Goal: Task Accomplishment & Management: Use online tool/utility

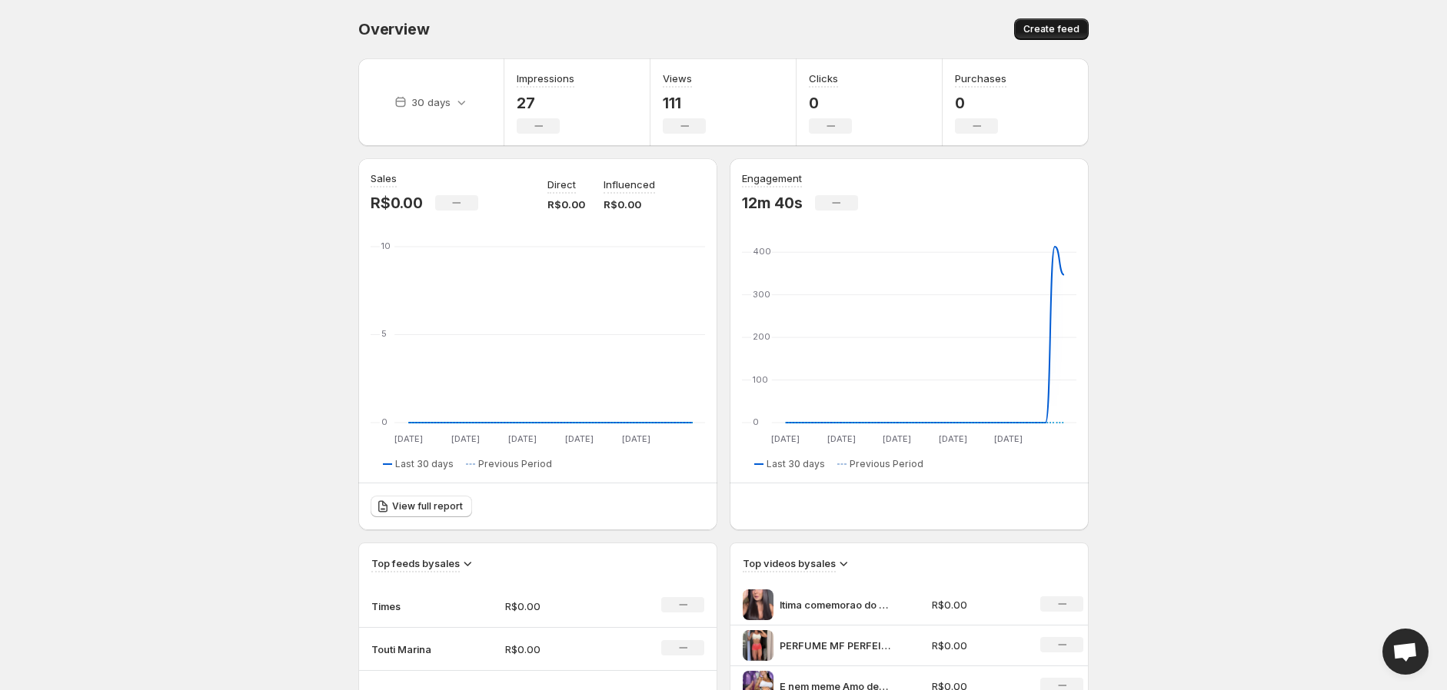
click at [1058, 29] on span "Create feed" at bounding box center [1051, 29] width 56 height 12
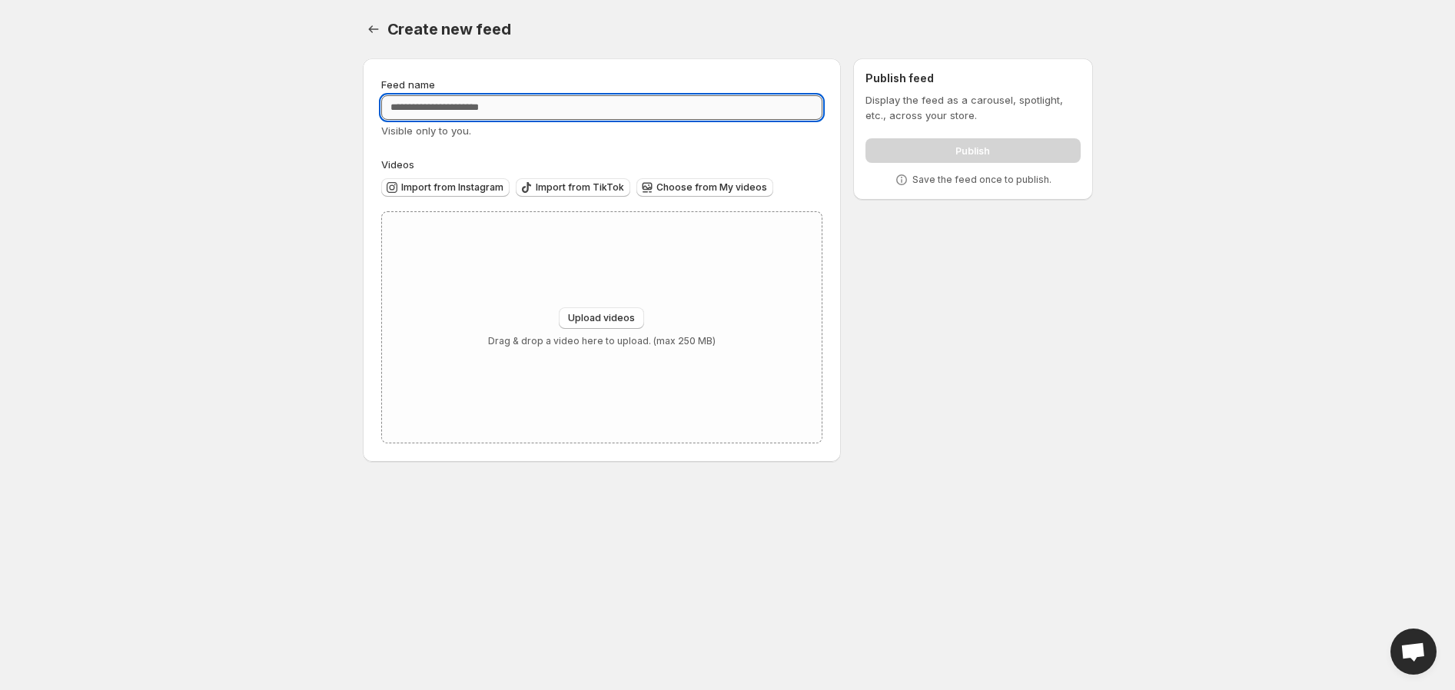
click at [547, 112] on input "Feed name" at bounding box center [602, 107] width 442 height 25
click at [411, 106] on input "*******" at bounding box center [602, 107] width 442 height 25
type input "*******"
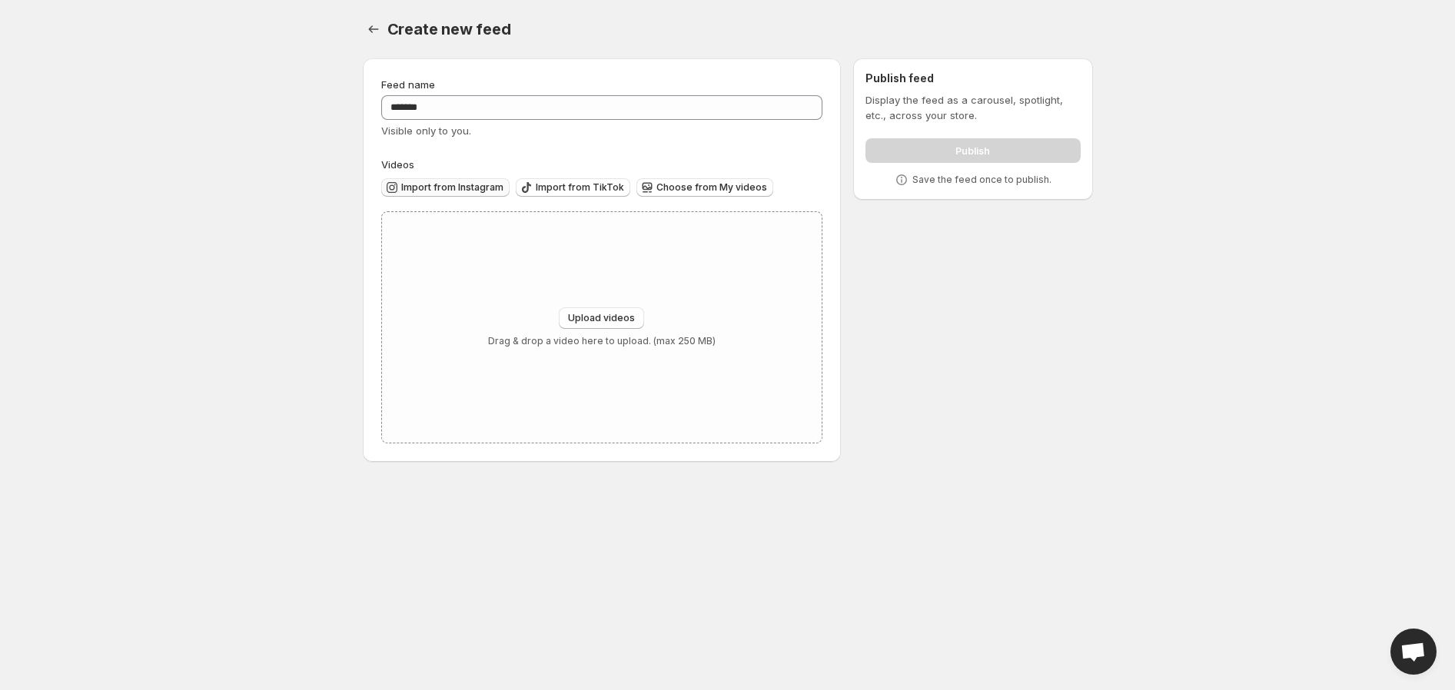
click at [454, 184] on span "Import from Instagram" at bounding box center [452, 187] width 102 height 12
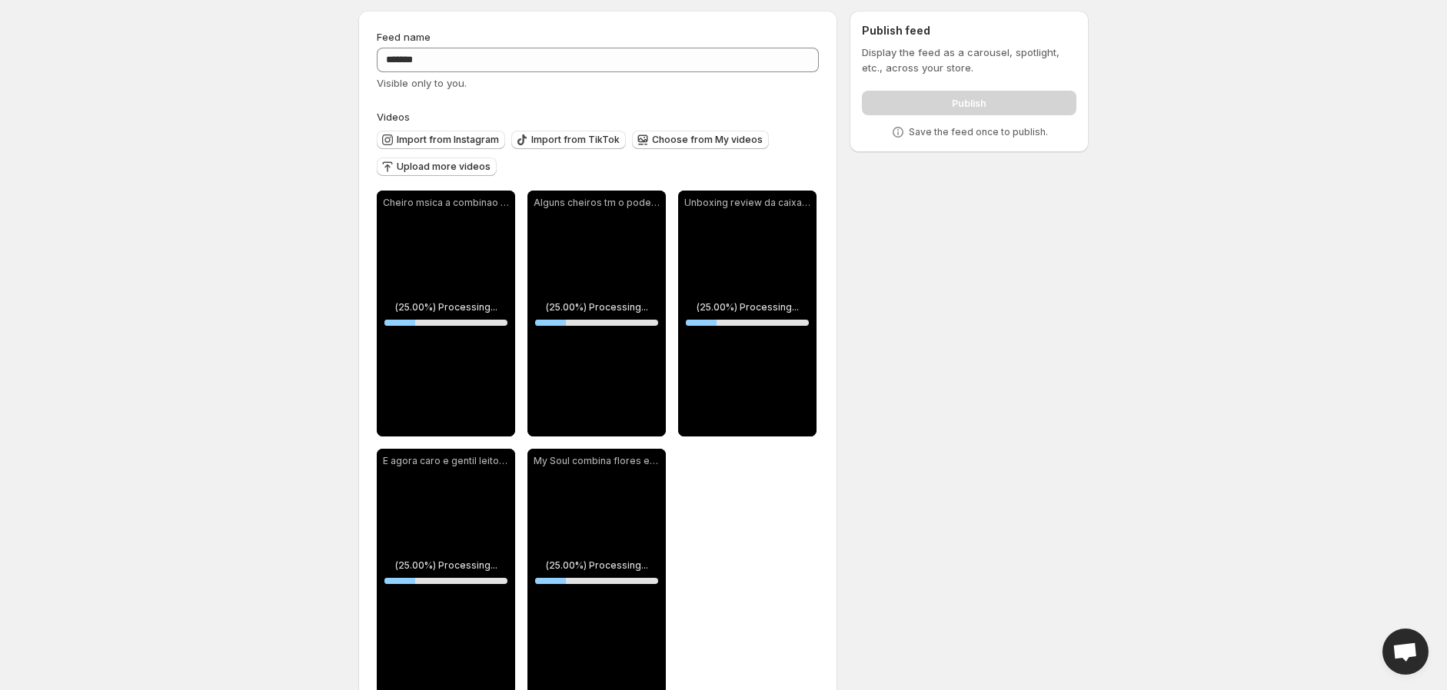
scroll to position [88, 0]
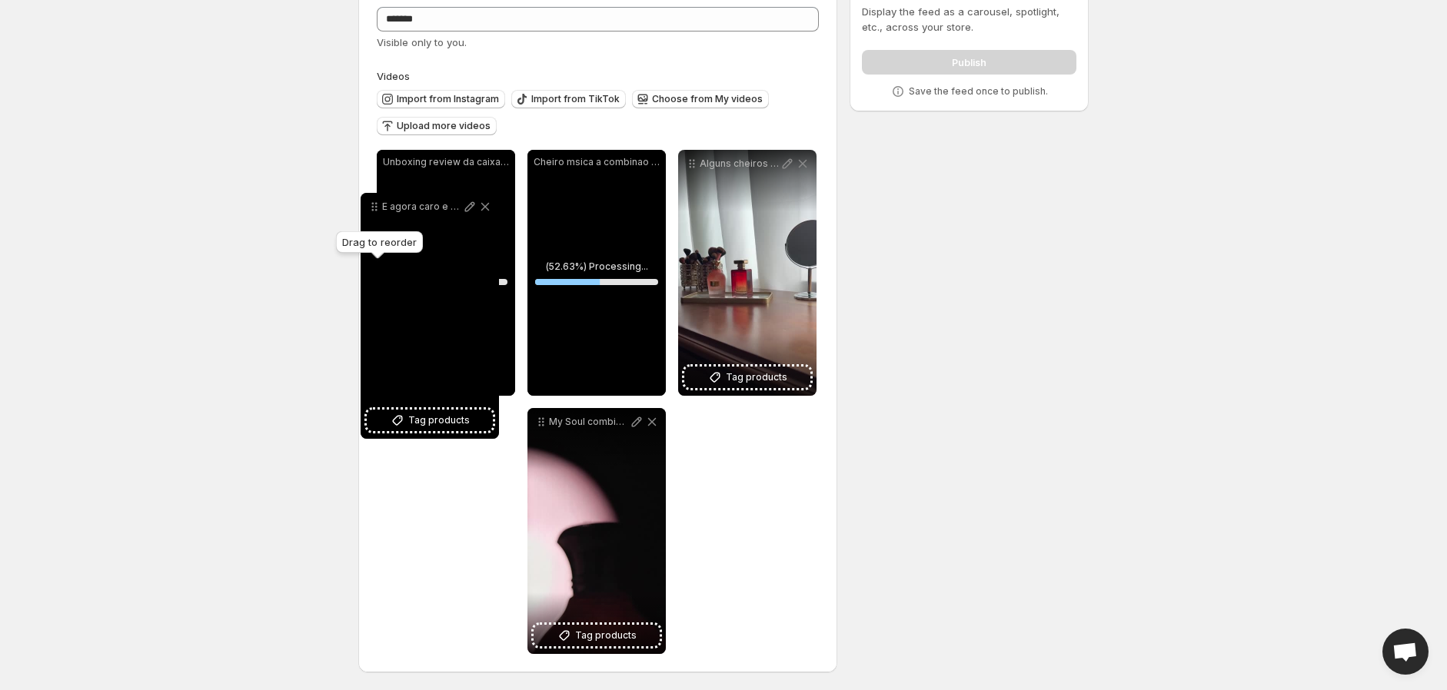
drag, startPoint x: 394, startPoint y: 424, endPoint x: 378, endPoint y: 204, distance: 219.7
click at [378, 204] on icon at bounding box center [374, 206] width 15 height 15
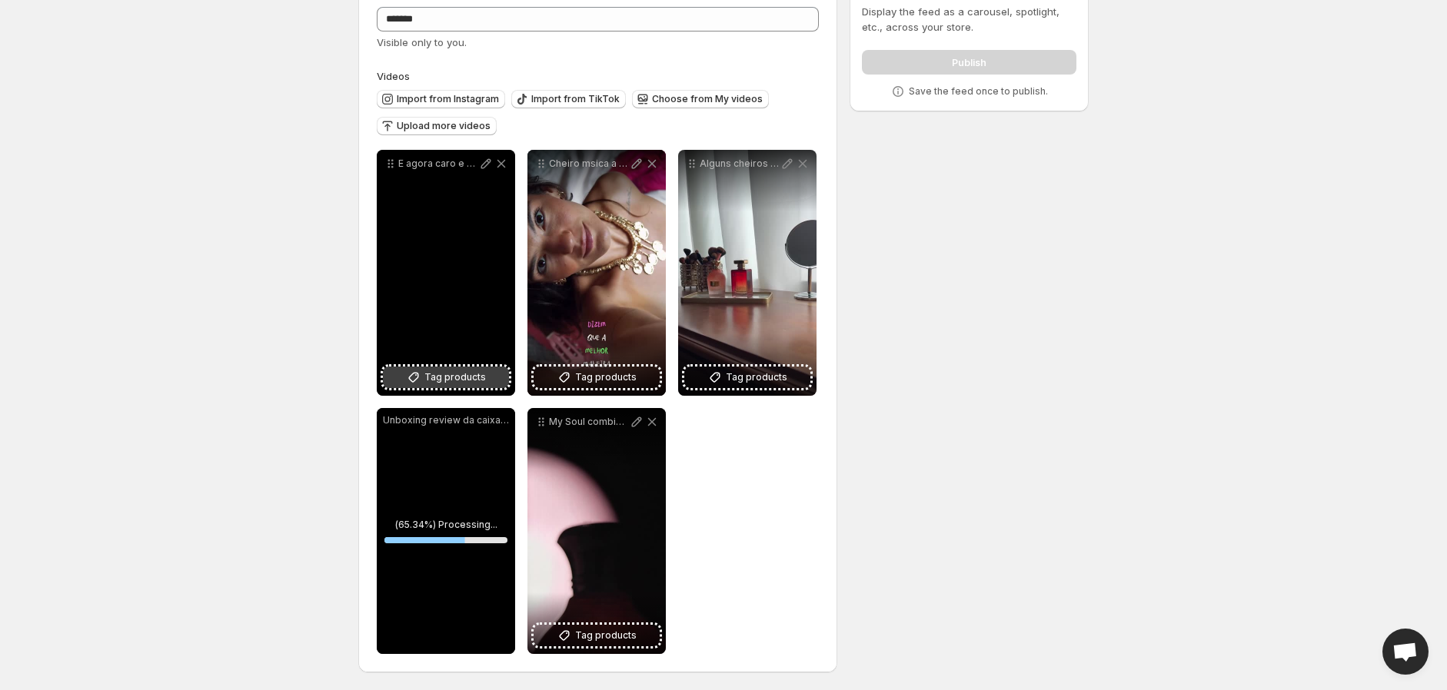
click at [447, 377] on span "Tag products" at bounding box center [454, 377] width 61 height 15
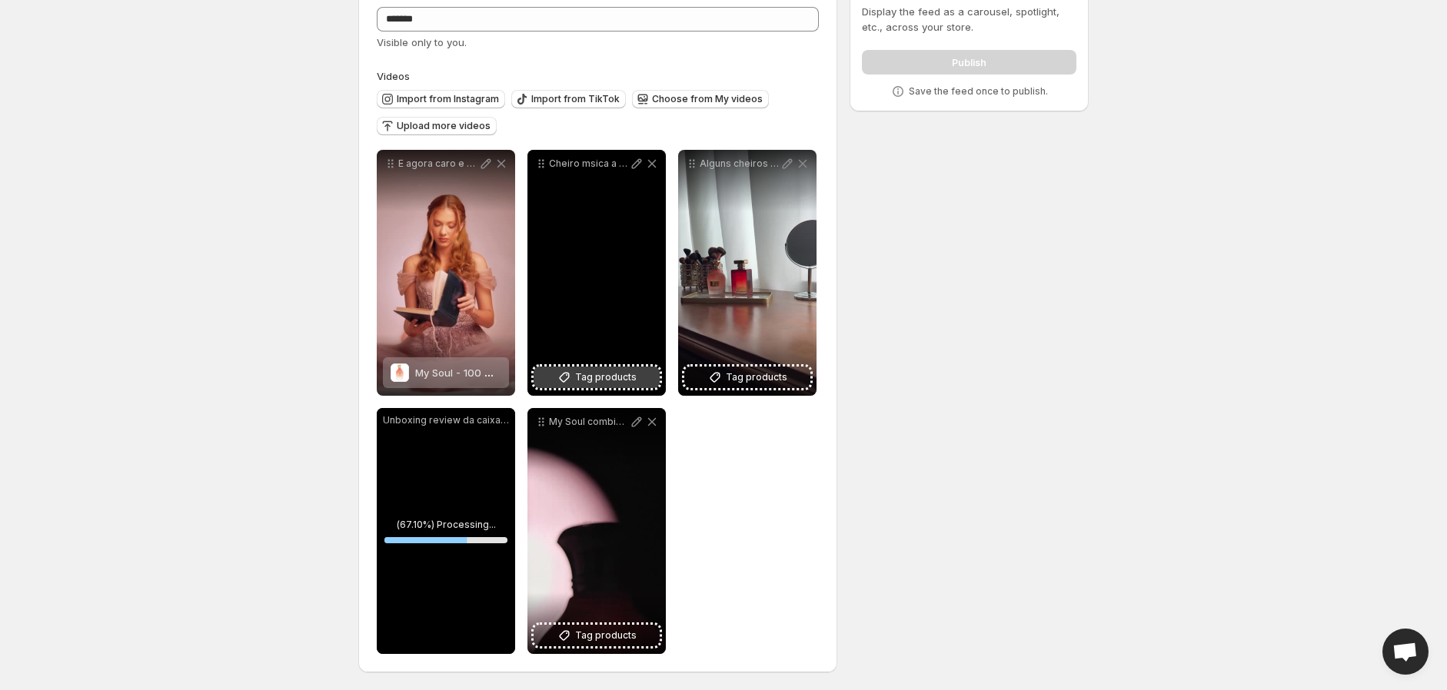
click at [603, 372] on span "Tag products" at bounding box center [605, 377] width 61 height 15
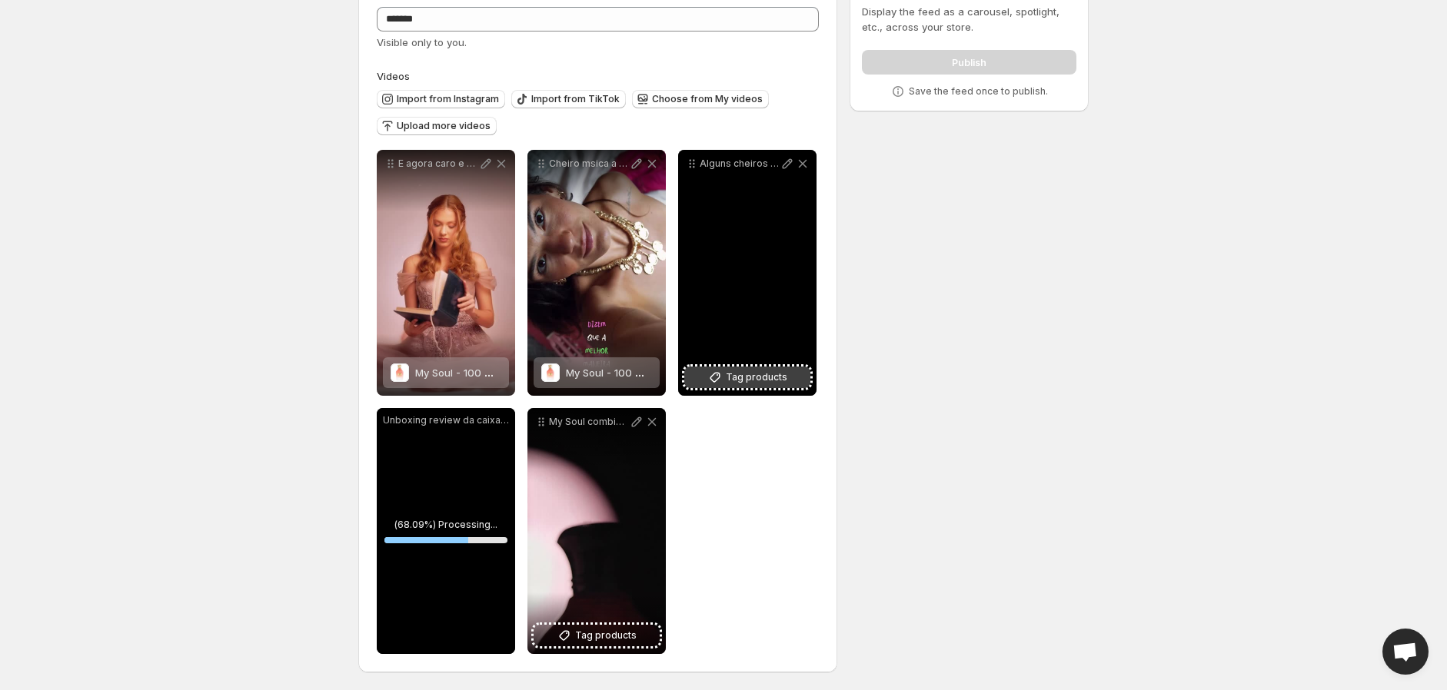
click at [746, 373] on span "Tag products" at bounding box center [756, 377] width 61 height 15
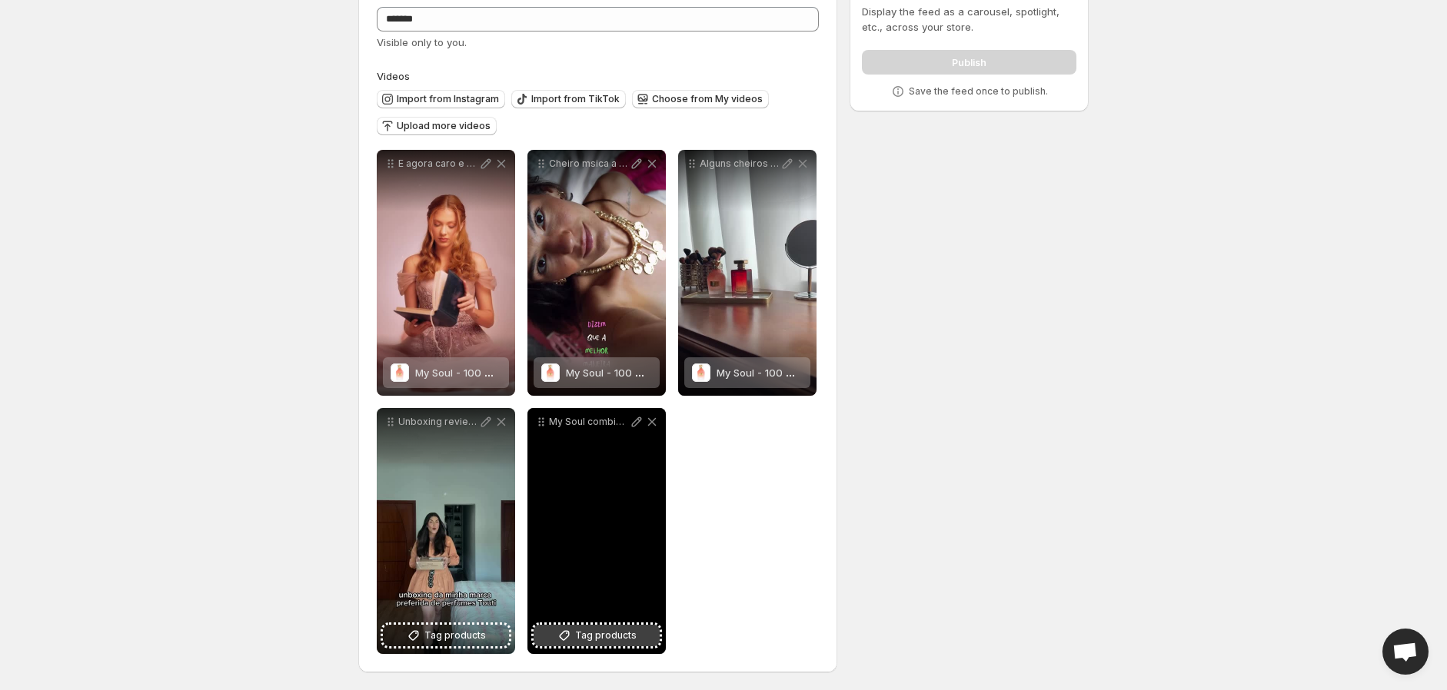
click at [603, 628] on span "Tag products" at bounding box center [605, 635] width 61 height 15
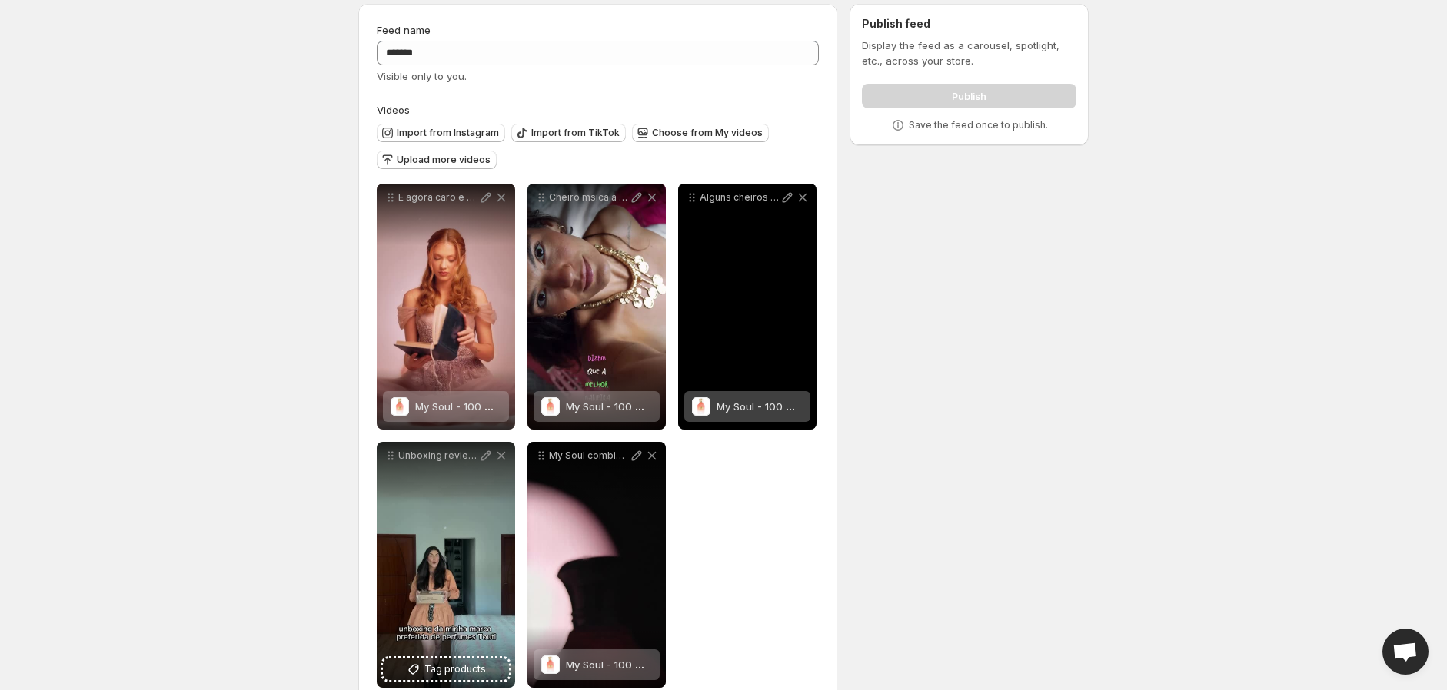
scroll to position [0, 0]
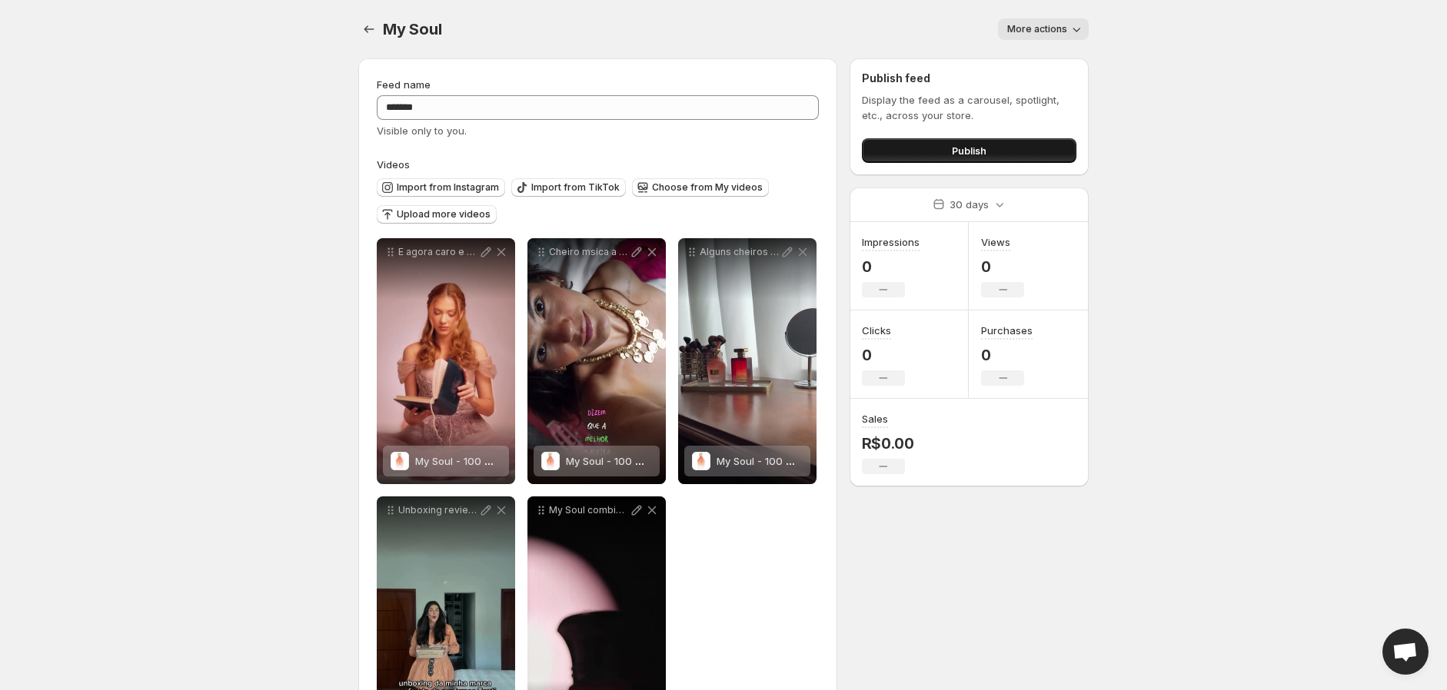
click at [985, 146] on span "Publish" at bounding box center [969, 150] width 35 height 15
